Goal: Book appointment/travel/reservation

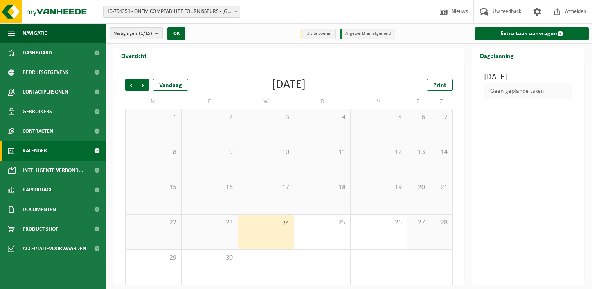
click at [141, 35] on count "(1/15)" at bounding box center [145, 33] width 13 height 5
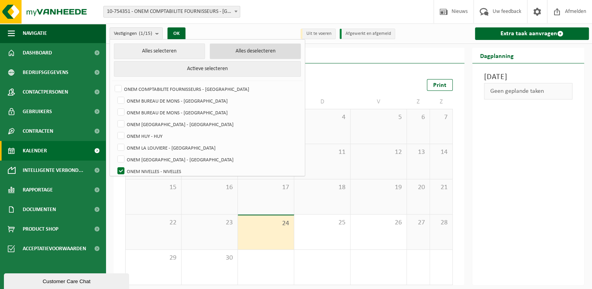
click at [212, 53] on button "Alles deselecteren" at bounding box center [255, 51] width 91 height 16
checkbox input "false"
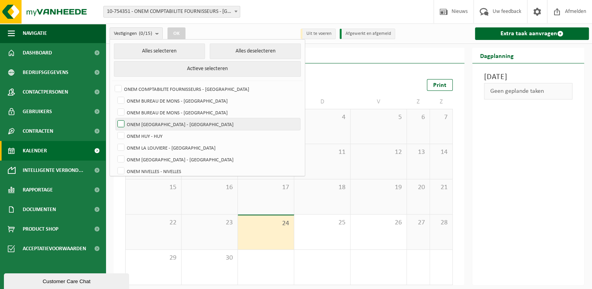
click at [193, 121] on label "ONEM [GEOGRAPHIC_DATA] - [GEOGRAPHIC_DATA]" at bounding box center [208, 124] width 184 height 12
click at [115, 118] on input "ONEM [GEOGRAPHIC_DATA] - [GEOGRAPHIC_DATA]" at bounding box center [114, 118] width 0 height 0
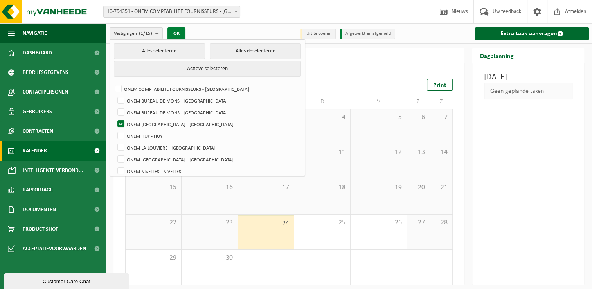
click at [177, 32] on button "OK" at bounding box center [177, 33] width 18 height 13
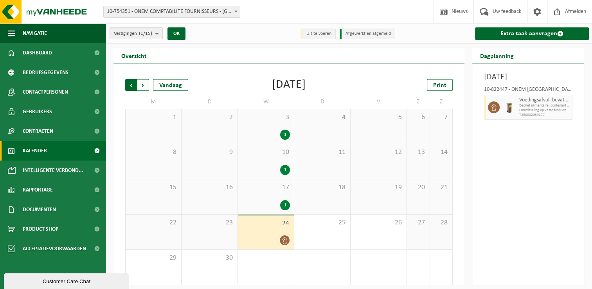
click at [146, 84] on span "Volgende" at bounding box center [143, 85] width 12 height 12
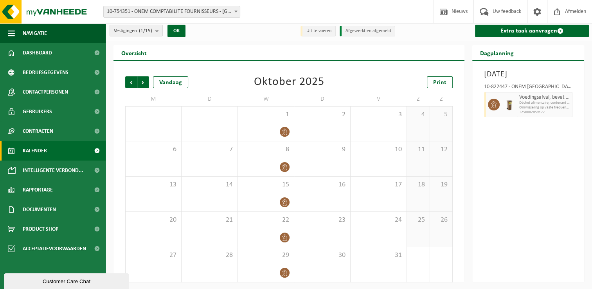
scroll to position [3, 0]
click at [155, 31] on button "Vestigingen (1/15)" at bounding box center [136, 30] width 53 height 12
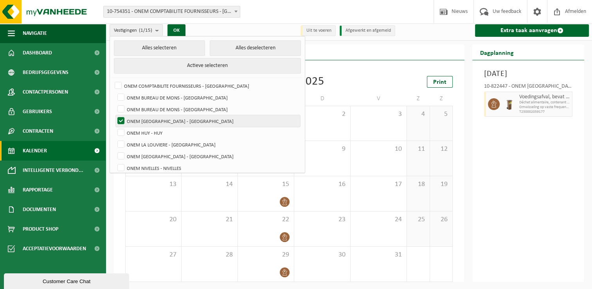
click at [170, 118] on label "ONEM [GEOGRAPHIC_DATA] - [GEOGRAPHIC_DATA]" at bounding box center [208, 121] width 184 height 12
click at [115, 115] on input "ONEM [GEOGRAPHIC_DATA] - [GEOGRAPHIC_DATA]" at bounding box center [114, 115] width 0 height 0
checkbox input "false"
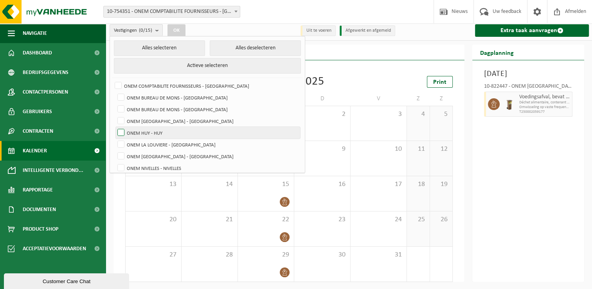
click at [152, 128] on label "ONEM HUY - HUY" at bounding box center [208, 133] width 184 height 12
click at [115, 127] on input "ONEM HUY - HUY" at bounding box center [114, 126] width 0 height 0
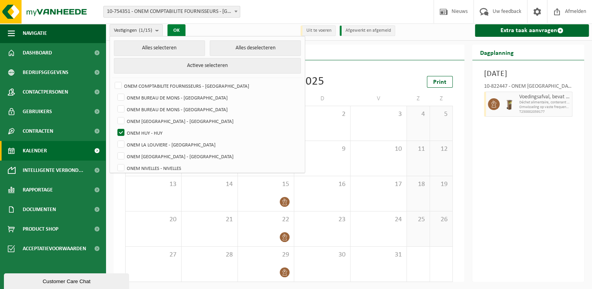
click at [176, 26] on button "OK" at bounding box center [177, 30] width 18 height 13
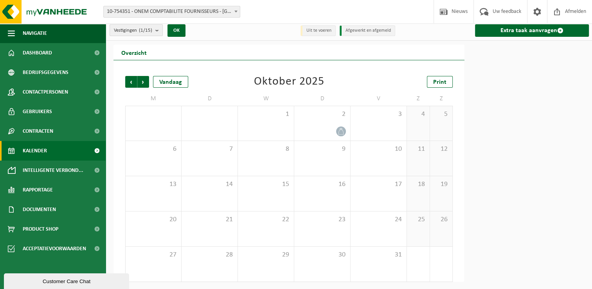
click at [134, 31] on span "Vestigingen (1/15)" at bounding box center [133, 31] width 38 height 12
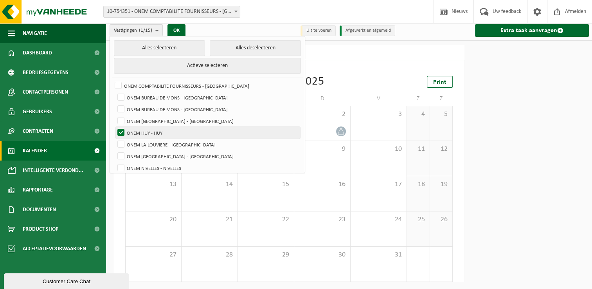
click at [148, 131] on label "ONEM HUY - HUY" at bounding box center [208, 133] width 184 height 12
click at [115, 127] on input "ONEM HUY - HUY" at bounding box center [114, 126] width 0 height 0
checkbox input "false"
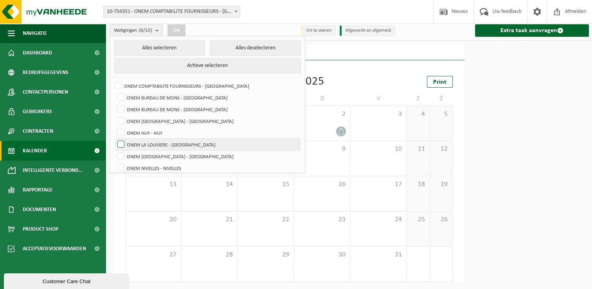
click at [150, 142] on label "ONEM LA LOUVIERE - [GEOGRAPHIC_DATA]" at bounding box center [208, 145] width 184 height 12
click at [115, 139] on input "ONEM LA LOUVIERE - [GEOGRAPHIC_DATA]" at bounding box center [114, 138] width 0 height 0
click at [174, 25] on button "OK" at bounding box center [177, 30] width 18 height 13
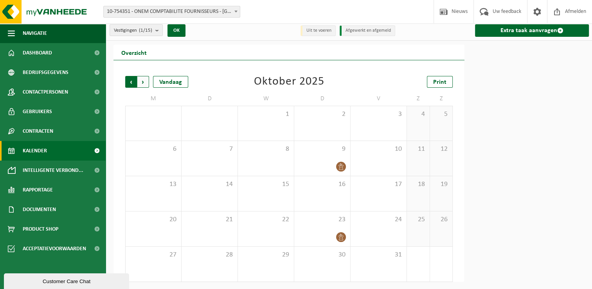
click at [146, 82] on span "Volgende" at bounding box center [143, 82] width 12 height 12
click at [128, 81] on span "Vorige" at bounding box center [131, 82] width 12 height 12
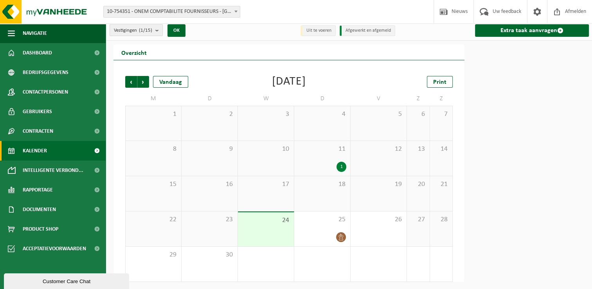
click at [126, 28] on span "Vestigingen (1/15)" at bounding box center [133, 31] width 38 height 12
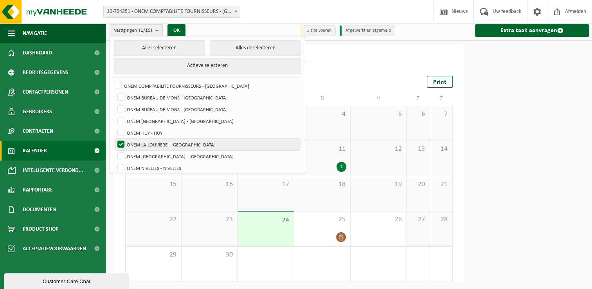
click at [154, 142] on label "ONEM LA LOUVIERE - [GEOGRAPHIC_DATA]" at bounding box center [208, 145] width 184 height 12
click at [115, 139] on input "ONEM LA LOUVIERE - [GEOGRAPHIC_DATA]" at bounding box center [114, 138] width 0 height 0
checkbox input "false"
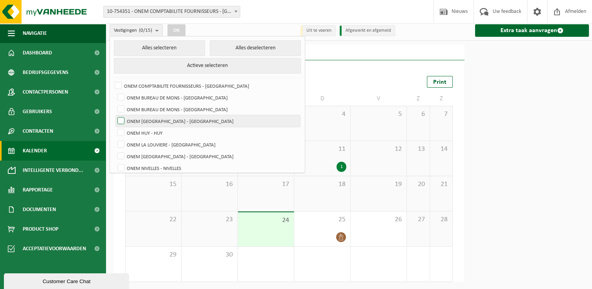
click at [184, 121] on label "ONEM [GEOGRAPHIC_DATA] - [GEOGRAPHIC_DATA]" at bounding box center [208, 121] width 184 height 12
click at [115, 115] on input "ONEM [GEOGRAPHIC_DATA] - [GEOGRAPHIC_DATA]" at bounding box center [114, 115] width 0 height 0
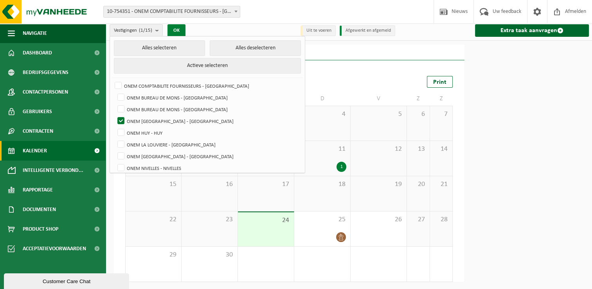
click at [175, 25] on button "OK" at bounding box center [177, 30] width 18 height 13
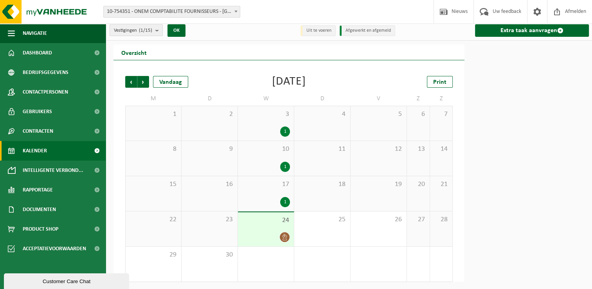
click at [148, 25] on span "Vestigingen (1/15)" at bounding box center [133, 31] width 38 height 12
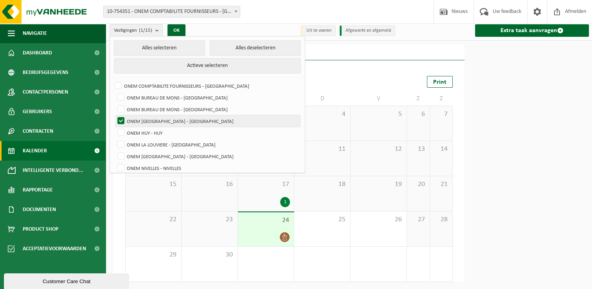
click at [175, 117] on label "ONEM [GEOGRAPHIC_DATA] - [GEOGRAPHIC_DATA]" at bounding box center [208, 121] width 184 height 12
click at [115, 115] on input "ONEM [GEOGRAPHIC_DATA] - [GEOGRAPHIC_DATA]" at bounding box center [114, 115] width 0 height 0
checkbox input "false"
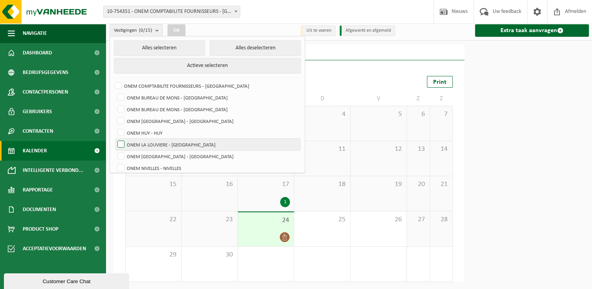
click at [180, 140] on label "ONEM LA LOUVIERE - [GEOGRAPHIC_DATA]" at bounding box center [208, 145] width 184 height 12
click at [115, 139] on input "ONEM LA LOUVIERE - [GEOGRAPHIC_DATA]" at bounding box center [114, 138] width 0 height 0
click at [179, 33] on button "OK" at bounding box center [177, 30] width 18 height 13
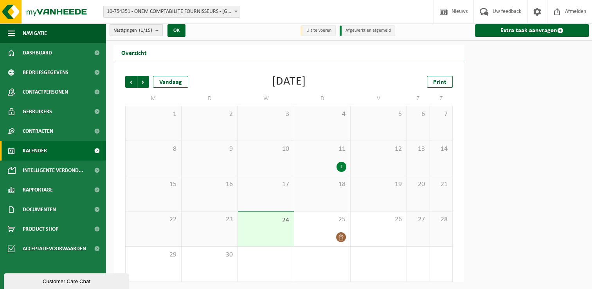
click at [152, 33] on count "(1/15)" at bounding box center [145, 30] width 13 height 5
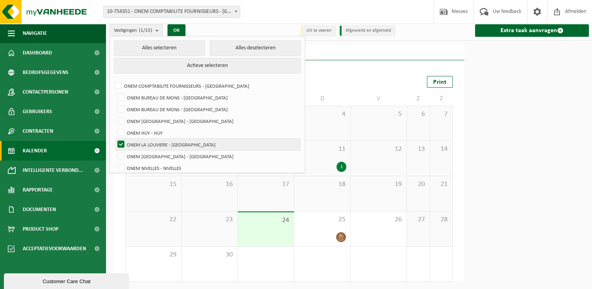
click at [185, 142] on label "ONEM LA LOUVIERE - [GEOGRAPHIC_DATA]" at bounding box center [208, 145] width 184 height 12
click at [115, 139] on input "ONEM LA LOUVIERE - [GEOGRAPHIC_DATA]" at bounding box center [114, 138] width 0 height 0
checkbox input "false"
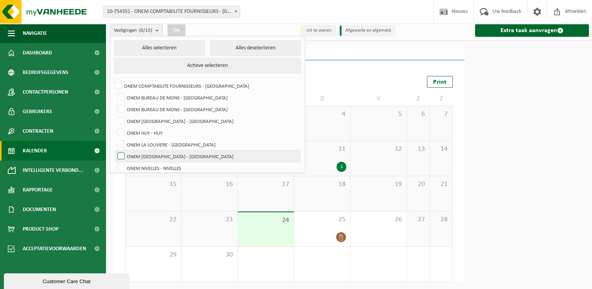
click at [172, 153] on label "ONEM [GEOGRAPHIC_DATA] - [GEOGRAPHIC_DATA]" at bounding box center [208, 156] width 184 height 12
click at [115, 150] on input "ONEM [GEOGRAPHIC_DATA] - [GEOGRAPHIC_DATA]" at bounding box center [114, 150] width 0 height 0
checkbox input "true"
click at [180, 30] on button "OK" at bounding box center [177, 30] width 18 height 13
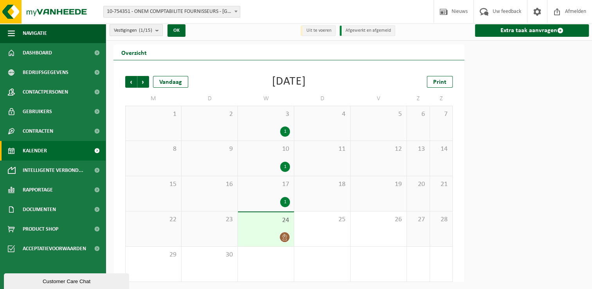
click at [150, 28] on count "(1/15)" at bounding box center [145, 30] width 13 height 5
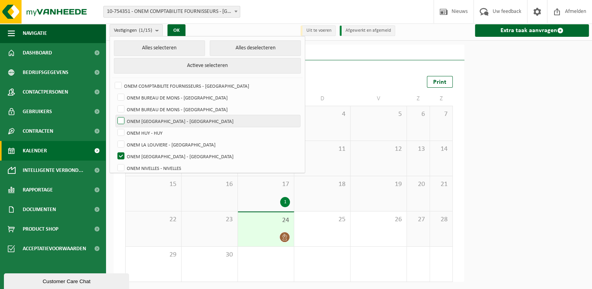
click at [181, 118] on label "ONEM [GEOGRAPHIC_DATA] - [GEOGRAPHIC_DATA]" at bounding box center [208, 121] width 184 height 12
click at [115, 115] on input "ONEM [GEOGRAPHIC_DATA] - [GEOGRAPHIC_DATA]" at bounding box center [114, 115] width 0 height 0
click at [175, 27] on button "OK" at bounding box center [177, 30] width 18 height 13
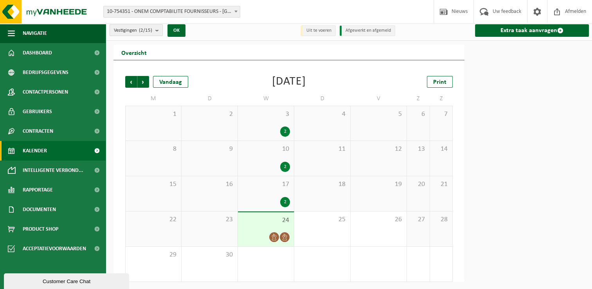
click at [137, 31] on span "Vestigingen (2/15)" at bounding box center [133, 31] width 38 height 12
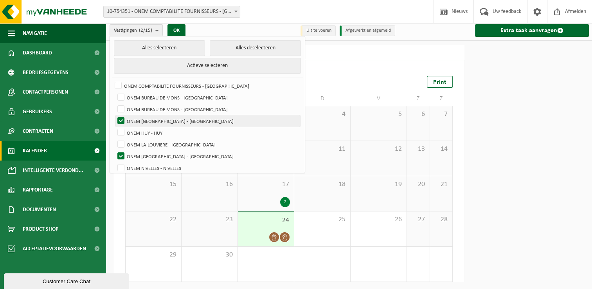
click at [162, 121] on label "ONEM [GEOGRAPHIC_DATA] - [GEOGRAPHIC_DATA]" at bounding box center [208, 121] width 184 height 12
click at [115, 115] on input "ONEM [GEOGRAPHIC_DATA] - [GEOGRAPHIC_DATA]" at bounding box center [114, 115] width 0 height 0
checkbox input "false"
click at [178, 28] on button "OK" at bounding box center [177, 30] width 18 height 13
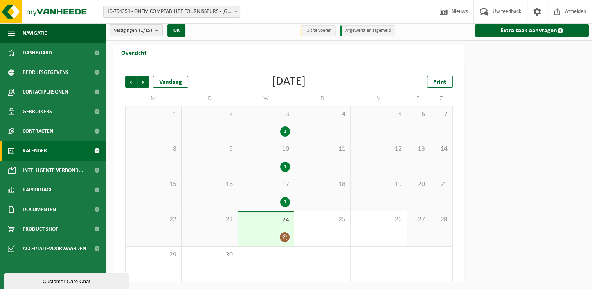
click at [155, 29] on button "Vestigingen (1/15)" at bounding box center [136, 30] width 53 height 12
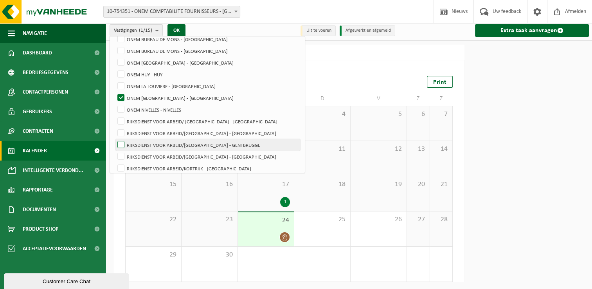
scroll to position [78, 0]
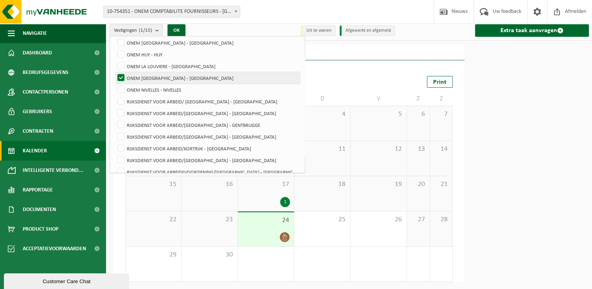
click at [167, 77] on label "ONEM [GEOGRAPHIC_DATA] - [GEOGRAPHIC_DATA]" at bounding box center [208, 78] width 184 height 12
click at [115, 72] on input "ONEM [GEOGRAPHIC_DATA] - [GEOGRAPHIC_DATA]" at bounding box center [114, 72] width 0 height 0
checkbox input "false"
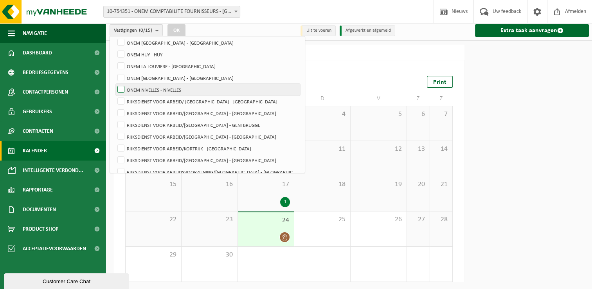
click at [169, 91] on label "ONEM NIVELLES - NIVELLES" at bounding box center [208, 90] width 184 height 12
click at [115, 84] on input "ONEM NIVELLES - NIVELLES" at bounding box center [114, 83] width 0 height 0
click at [175, 30] on button "OK" at bounding box center [177, 30] width 18 height 13
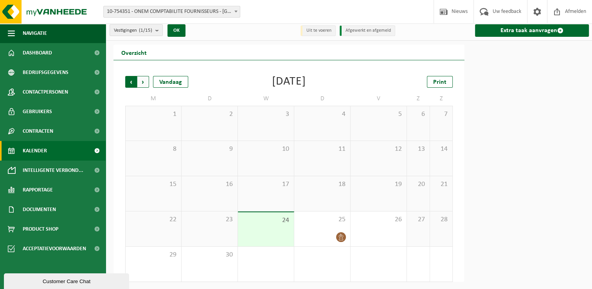
click at [144, 82] on span "Volgende" at bounding box center [143, 82] width 12 height 12
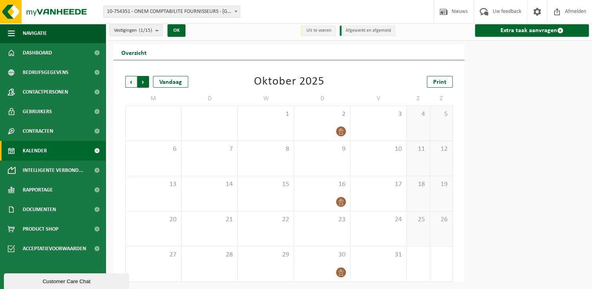
click at [127, 81] on span "Vorige" at bounding box center [131, 82] width 12 height 12
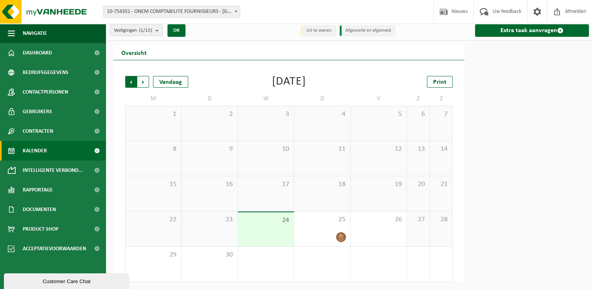
click at [140, 81] on span "Volgende" at bounding box center [143, 82] width 12 height 12
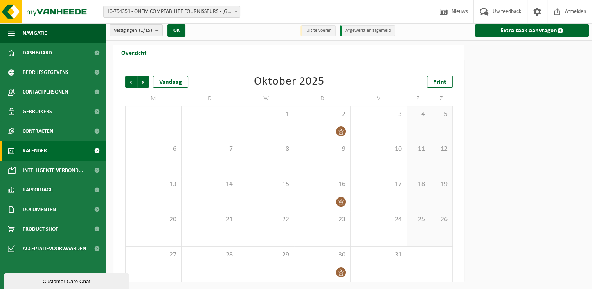
click at [140, 81] on span "Volgende" at bounding box center [143, 82] width 12 height 12
click at [124, 79] on div "Vorige Volgende Vandaag [DATE] Print M D W D V Z Z 1 2 3 4 5 6 7 8 9 10 11 12 1…" at bounding box center [288, 179] width 335 height 222
click at [126, 82] on span "Vorige" at bounding box center [131, 82] width 12 height 12
click at [125, 83] on span "Vorige" at bounding box center [131, 82] width 12 height 12
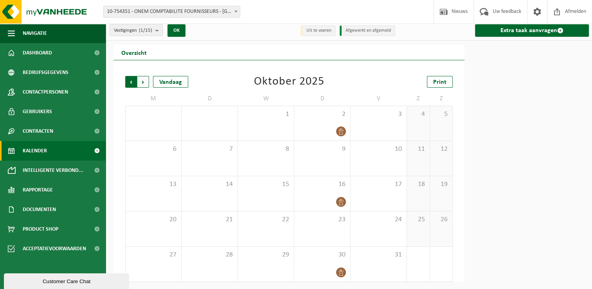
click at [139, 84] on span "Volgende" at bounding box center [143, 82] width 12 height 12
click at [122, 84] on div "Vorige Volgende Vandaag [DATE] Print M D W D V Z Z 1 2 3 4 5 6 7 8 9 10 11 12 1…" at bounding box center [288, 179] width 335 height 222
click at [128, 82] on span "Vorige" at bounding box center [131, 82] width 12 height 12
click at [141, 81] on span "Volgende" at bounding box center [143, 82] width 12 height 12
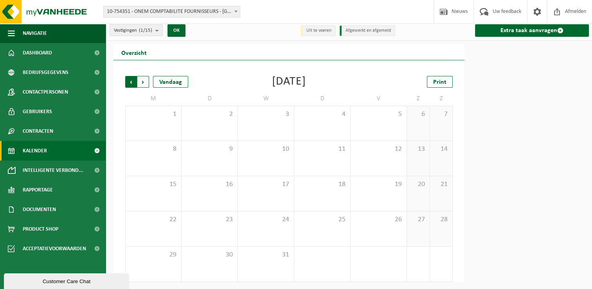
click at [139, 81] on span "Volgende" at bounding box center [143, 82] width 12 height 12
click at [146, 31] on count "(1/15)" at bounding box center [145, 30] width 13 height 5
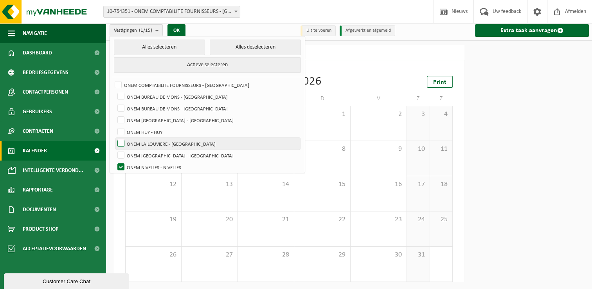
scroll to position [0, 0]
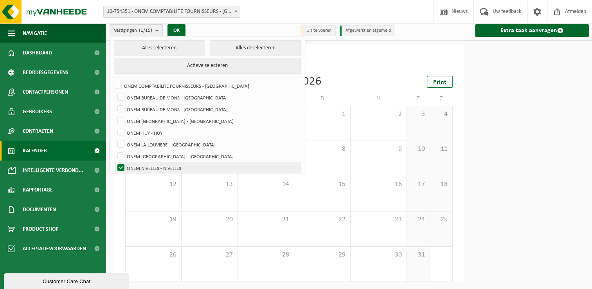
click at [162, 162] on label "ONEM NIVELLES - NIVELLES" at bounding box center [208, 168] width 184 height 12
click at [115, 162] on input "ONEM NIVELLES - NIVELLES" at bounding box center [114, 162] width 0 height 0
checkbox input "false"
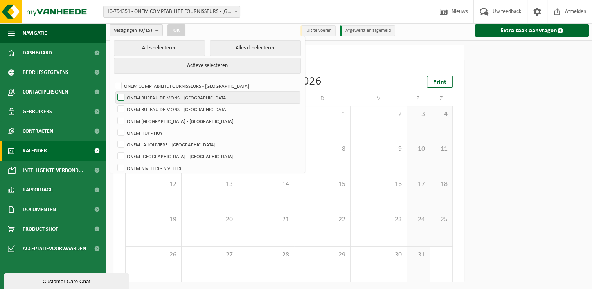
click at [191, 98] on label "ONEM BUREAU DE MONS - [GEOGRAPHIC_DATA]" at bounding box center [208, 98] width 184 height 12
click at [115, 92] on input "ONEM BUREAU DE MONS - [GEOGRAPHIC_DATA]" at bounding box center [114, 91] width 0 height 0
checkbox input "true"
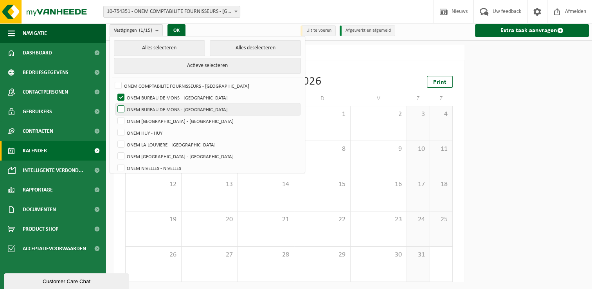
click at [189, 107] on label "ONEM BUREAU DE MONS - [GEOGRAPHIC_DATA]" at bounding box center [208, 109] width 184 height 12
click at [115, 103] on input "ONEM BUREAU DE MONS - [GEOGRAPHIC_DATA]" at bounding box center [114, 103] width 0 height 0
click at [179, 30] on button "OK" at bounding box center [177, 30] width 18 height 13
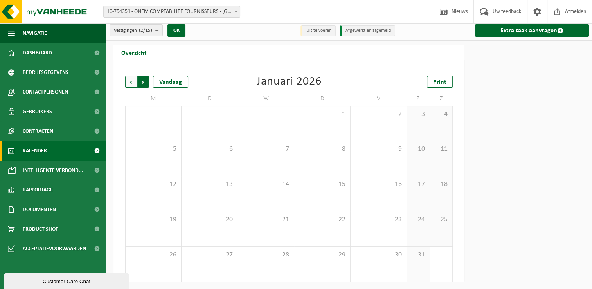
click at [131, 79] on span "Vorige" at bounding box center [131, 82] width 12 height 12
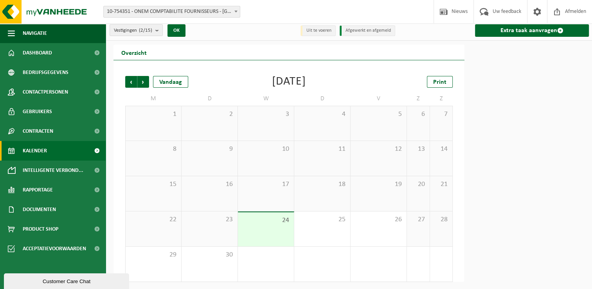
click at [131, 79] on span "Vorige" at bounding box center [131, 82] width 12 height 12
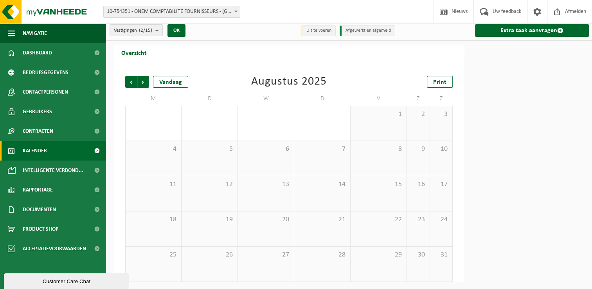
click at [131, 79] on span "Vorige" at bounding box center [131, 82] width 12 height 12
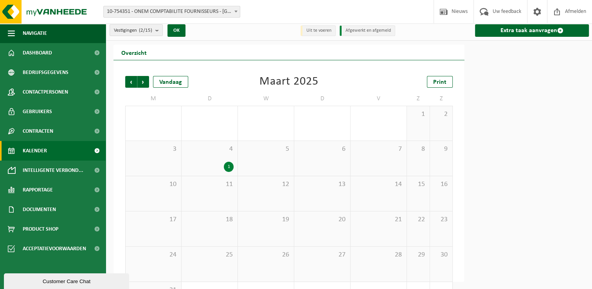
click at [131, 79] on span "Vorige" at bounding box center [131, 82] width 12 height 12
click at [150, 32] on count "(2/15)" at bounding box center [145, 30] width 13 height 5
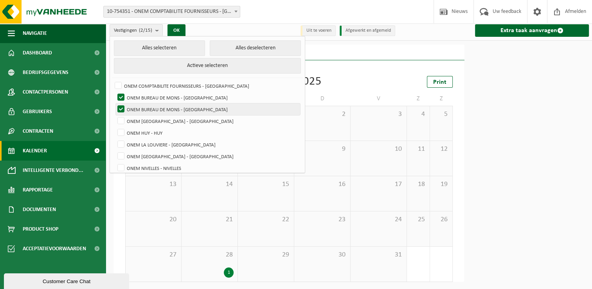
click at [169, 107] on label "ONEM BUREAU DE MONS - [GEOGRAPHIC_DATA]" at bounding box center [208, 109] width 184 height 12
click at [115, 103] on input "ONEM BUREAU DE MONS - [GEOGRAPHIC_DATA]" at bounding box center [114, 103] width 0 height 0
checkbox input "false"
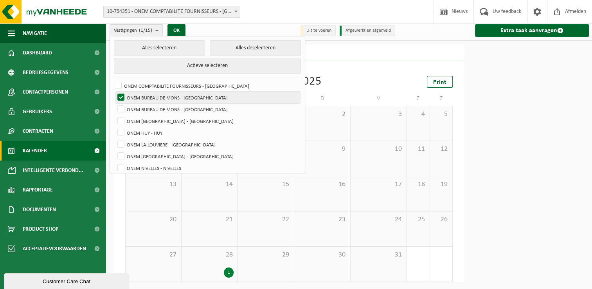
click at [172, 99] on label "ONEM BUREAU DE MONS - [GEOGRAPHIC_DATA]" at bounding box center [208, 98] width 184 height 12
click at [115, 92] on input "ONEM BUREAU DE MONS - [GEOGRAPHIC_DATA]" at bounding box center [114, 91] width 0 height 0
checkbox input "false"
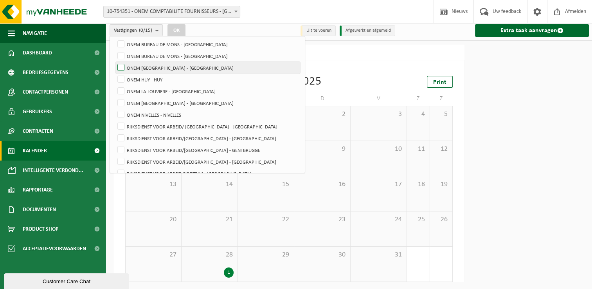
scroll to position [78, 0]
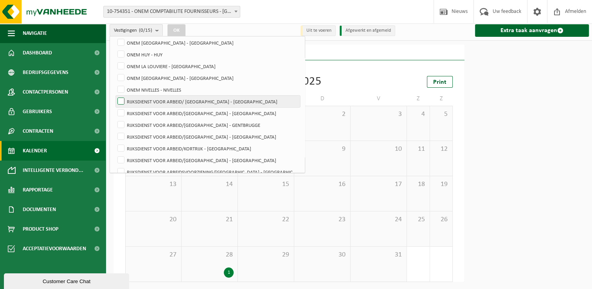
click at [213, 100] on label "RIJKSDIENST VOOR ARBEID/ [GEOGRAPHIC_DATA] - [GEOGRAPHIC_DATA]" at bounding box center [208, 101] width 184 height 12
click at [115, 95] on input "RIJKSDIENST VOOR ARBEID/ [GEOGRAPHIC_DATA] - [GEOGRAPHIC_DATA]" at bounding box center [114, 95] width 0 height 0
click at [177, 30] on button "OK" at bounding box center [177, 30] width 18 height 13
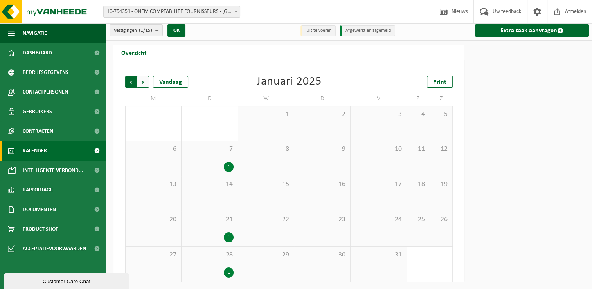
click at [145, 79] on span "Volgende" at bounding box center [143, 82] width 12 height 12
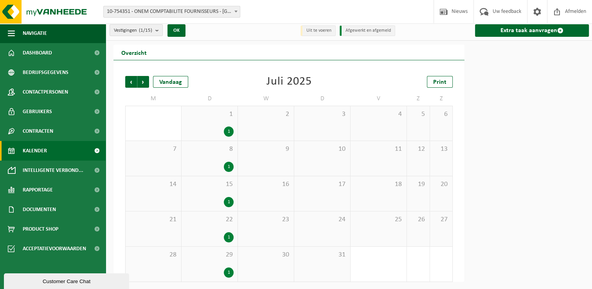
click at [145, 79] on span "Volgende" at bounding box center [143, 82] width 12 height 12
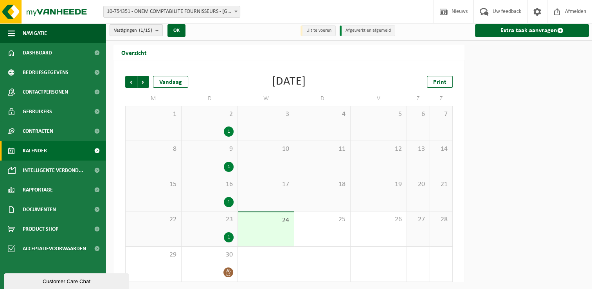
drag, startPoint x: 158, startPoint y: 30, endPoint x: 155, endPoint y: 46, distance: 16.3
click at [158, 31] on b "submit" at bounding box center [158, 30] width 7 height 11
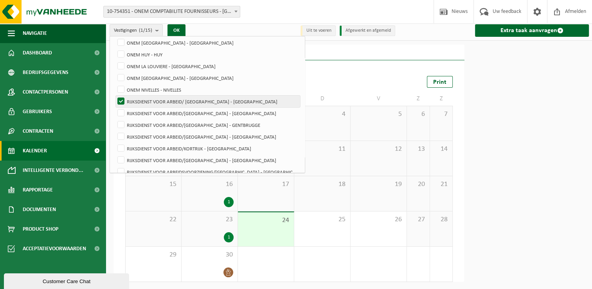
click at [164, 104] on label "RIJKSDIENST VOOR ARBEID/ [GEOGRAPHIC_DATA] - [GEOGRAPHIC_DATA]" at bounding box center [208, 101] width 184 height 12
click at [115, 95] on input "RIJKSDIENST VOOR ARBEID/ [GEOGRAPHIC_DATA] - [GEOGRAPHIC_DATA]" at bounding box center [114, 95] width 0 height 0
checkbox input "false"
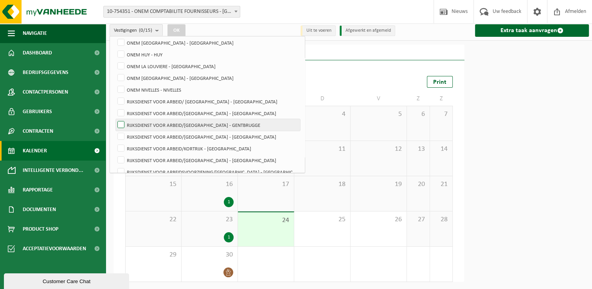
click at [218, 123] on label "RIJKSDIENST VOOR ARBEID/[GEOGRAPHIC_DATA] - GENTBRUGGE" at bounding box center [208, 125] width 184 height 12
click at [115, 119] on input "RIJKSDIENST VOOR ARBEID/[GEOGRAPHIC_DATA] - GENTBRUGGE" at bounding box center [114, 119] width 0 height 0
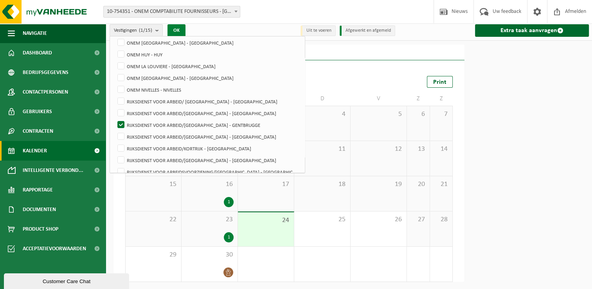
click at [181, 28] on button "OK" at bounding box center [177, 30] width 18 height 13
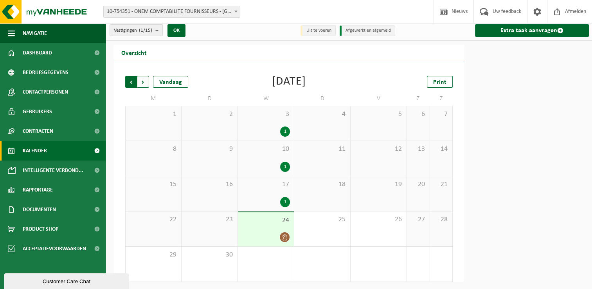
click at [139, 81] on span "Volgende" at bounding box center [143, 82] width 12 height 12
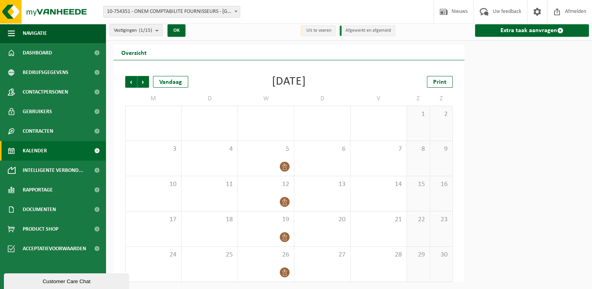
click at [139, 81] on span "Volgende" at bounding box center [143, 82] width 12 height 12
click at [133, 83] on span "Vorige" at bounding box center [131, 82] width 12 height 12
click at [142, 83] on span "Volgende" at bounding box center [143, 82] width 12 height 12
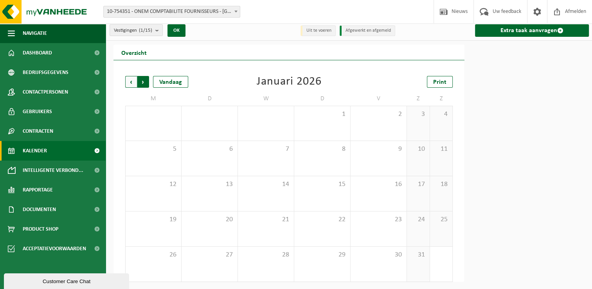
click at [127, 83] on span "Vorige" at bounding box center [131, 82] width 12 height 12
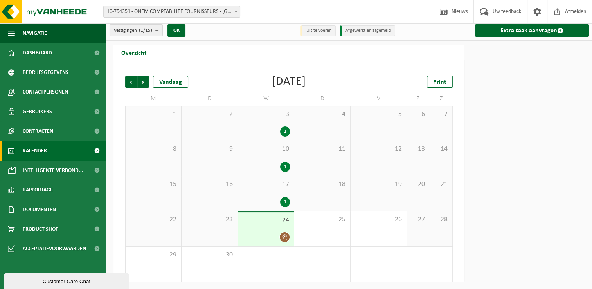
click at [142, 29] on count "(1/15)" at bounding box center [145, 30] width 13 height 5
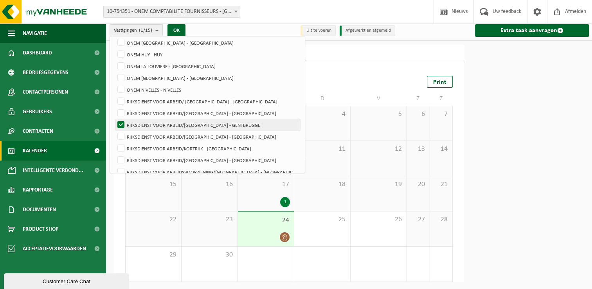
click at [214, 126] on label "RIJKSDIENST VOOR ARBEID/[GEOGRAPHIC_DATA] - GENTBRUGGE" at bounding box center [208, 125] width 184 height 12
click at [115, 119] on input "RIJKSDIENST VOOR ARBEID/[GEOGRAPHIC_DATA] - GENTBRUGGE" at bounding box center [114, 119] width 0 height 0
checkbox input "false"
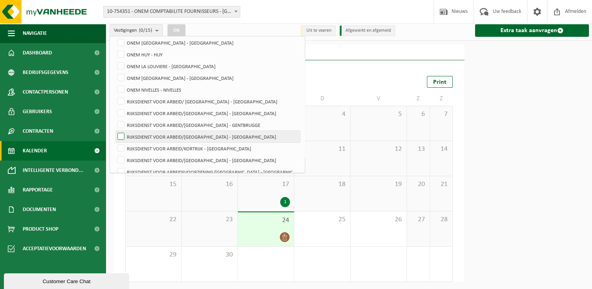
click at [216, 134] on label "RIJKSDIENST VOOR ARBEID/[GEOGRAPHIC_DATA] - [GEOGRAPHIC_DATA]" at bounding box center [208, 137] width 184 height 12
click at [115, 131] on input "RIJKSDIENST VOOR ARBEID/[GEOGRAPHIC_DATA] - [GEOGRAPHIC_DATA]" at bounding box center [114, 130] width 0 height 0
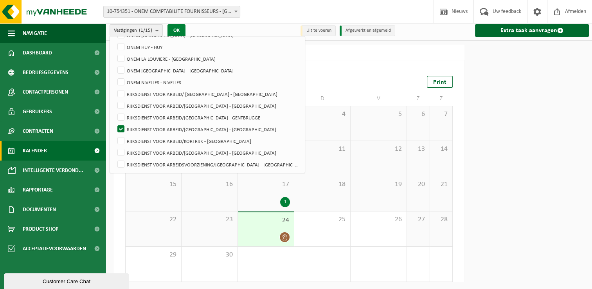
click at [177, 26] on button "OK" at bounding box center [177, 30] width 18 height 13
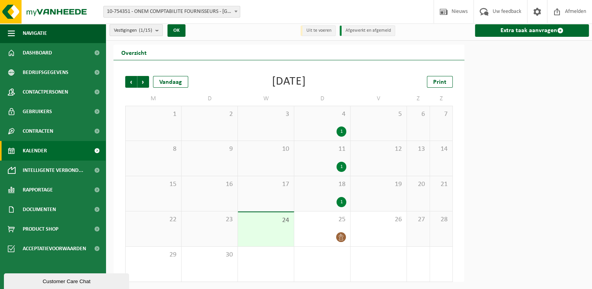
click at [146, 34] on span "Vestigingen (1/15)" at bounding box center [133, 31] width 38 height 12
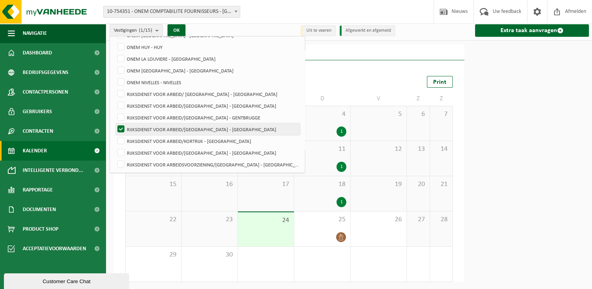
click at [186, 130] on label "RIJKSDIENST VOOR ARBEID/[GEOGRAPHIC_DATA] - [GEOGRAPHIC_DATA]" at bounding box center [208, 129] width 184 height 12
click at [115, 123] on input "RIJKSDIENST VOOR ARBEID/[GEOGRAPHIC_DATA] - [GEOGRAPHIC_DATA]" at bounding box center [114, 123] width 0 height 0
checkbox input "false"
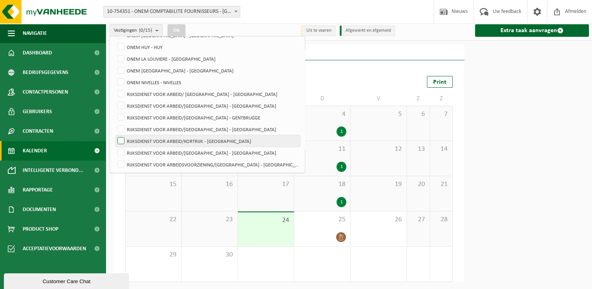
click at [185, 141] on label "RIJKSDIENST VOOR ARBEID/KORTRIJK - [GEOGRAPHIC_DATA]" at bounding box center [208, 141] width 184 height 12
click at [115, 135] on input "RIJKSDIENST VOOR ARBEID/KORTRIJK - [GEOGRAPHIC_DATA]" at bounding box center [114, 135] width 0 height 0
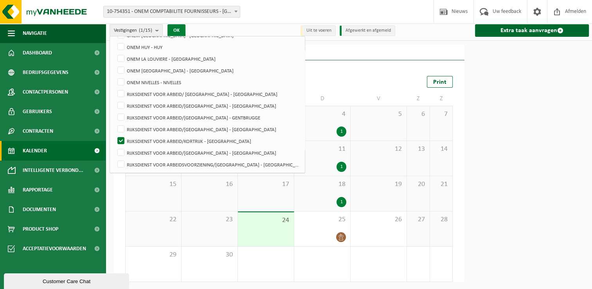
click at [180, 27] on button "OK" at bounding box center [177, 30] width 18 height 13
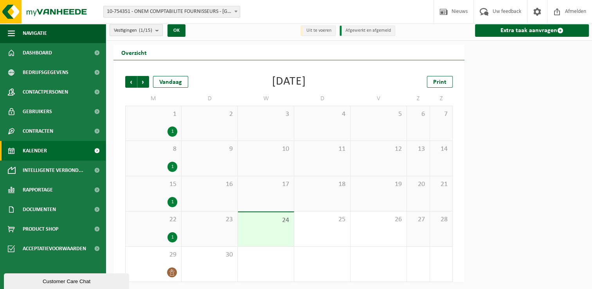
click at [137, 31] on span "Vestigingen (1/15)" at bounding box center [133, 31] width 38 height 12
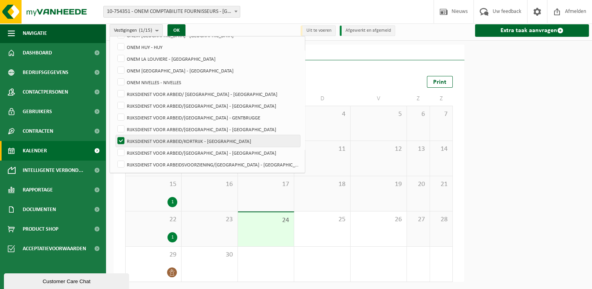
click at [232, 140] on label "RIJKSDIENST VOOR ARBEID/KORTRIJK - [GEOGRAPHIC_DATA]" at bounding box center [208, 141] width 184 height 12
click at [115, 135] on input "RIJKSDIENST VOOR ARBEID/KORTRIJK - [GEOGRAPHIC_DATA]" at bounding box center [114, 135] width 0 height 0
checkbox input "false"
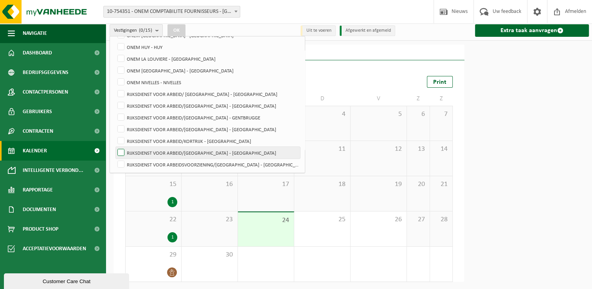
click at [231, 148] on label "RIJKSDIENST VOOR ARBEID/[GEOGRAPHIC_DATA] - [GEOGRAPHIC_DATA]" at bounding box center [208, 153] width 184 height 12
click at [115, 147] on input "RIJKSDIENST VOOR ARBEID/[GEOGRAPHIC_DATA] - [GEOGRAPHIC_DATA]" at bounding box center [114, 146] width 0 height 0
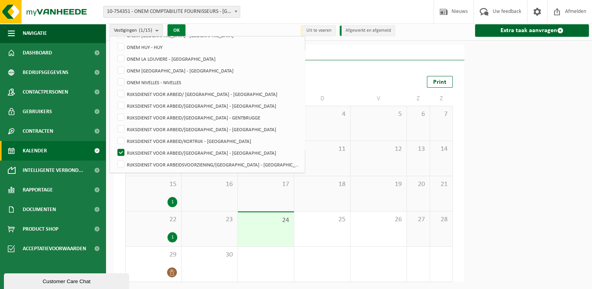
click at [177, 31] on button "OK" at bounding box center [177, 30] width 18 height 13
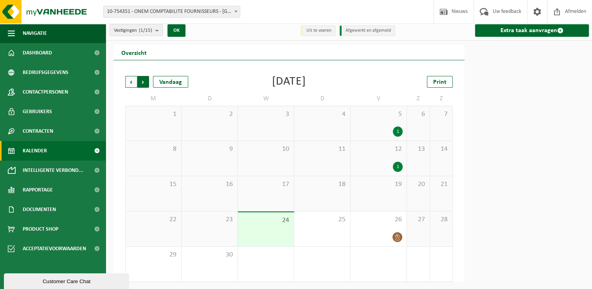
click at [129, 83] on span "Vorige" at bounding box center [131, 82] width 12 height 12
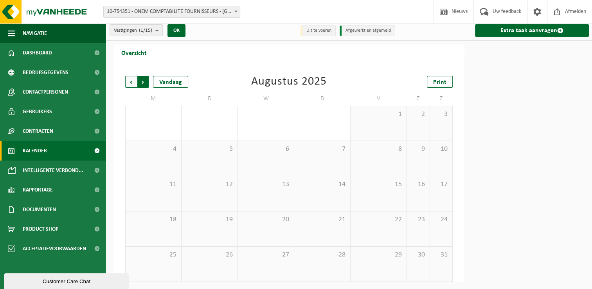
click at [131, 82] on span "Vorige" at bounding box center [131, 82] width 12 height 12
click at [140, 81] on span "Volgende" at bounding box center [143, 82] width 12 height 12
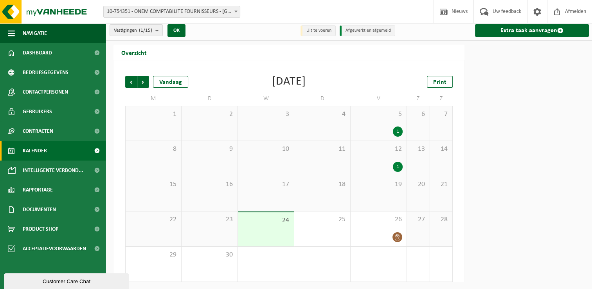
click at [140, 81] on span "Volgende" at bounding box center [143, 82] width 12 height 12
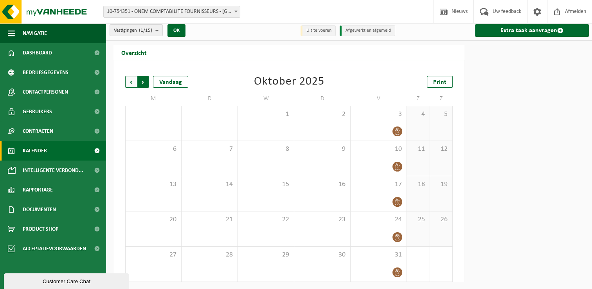
click at [130, 83] on span "Vorige" at bounding box center [131, 82] width 12 height 12
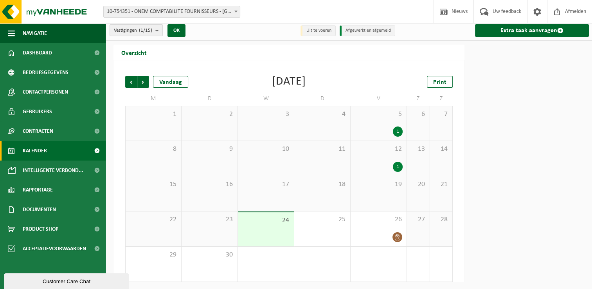
click at [158, 29] on b "submit" at bounding box center [158, 30] width 7 height 11
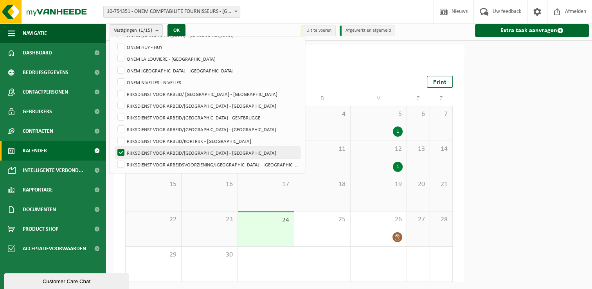
click at [218, 155] on label "RIJKSDIENST VOOR ARBEID/[GEOGRAPHIC_DATA] - [GEOGRAPHIC_DATA]" at bounding box center [208, 153] width 184 height 12
click at [115, 147] on input "RIJKSDIENST VOOR ARBEID/[GEOGRAPHIC_DATA] - [GEOGRAPHIC_DATA]" at bounding box center [114, 146] width 0 height 0
checkbox input "false"
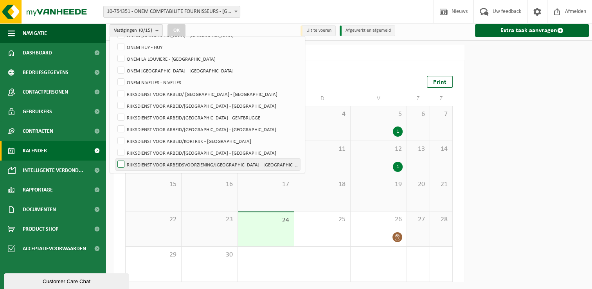
click at [222, 164] on label "RIJKSDIENST VOOR ARBEIDSVOORZIENING/[GEOGRAPHIC_DATA] - [GEOGRAPHIC_DATA]" at bounding box center [208, 165] width 184 height 12
click at [115, 159] on input "RIJKSDIENST VOOR ARBEIDSVOORZIENING/[GEOGRAPHIC_DATA] - [GEOGRAPHIC_DATA]" at bounding box center [114, 158] width 0 height 0
checkbox input "true"
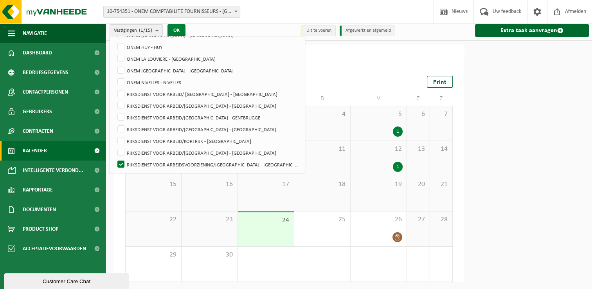
click at [176, 29] on button "OK" at bounding box center [177, 30] width 18 height 13
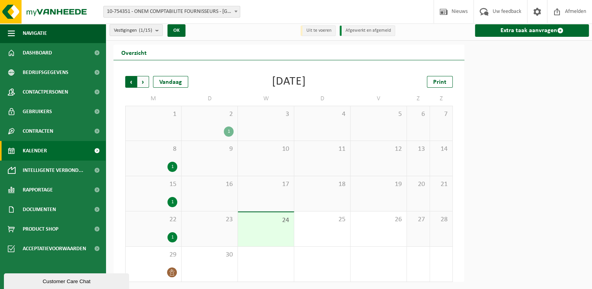
click at [146, 78] on span "Volgende" at bounding box center [143, 82] width 12 height 12
